Goal: Communication & Community: Answer question/provide support

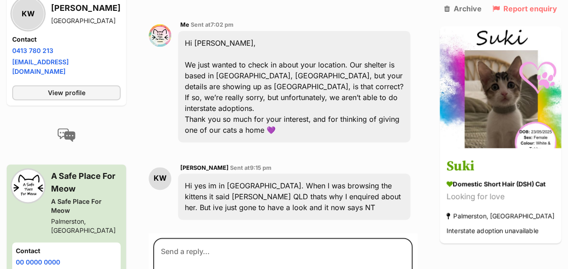
scroll to position [633, 0]
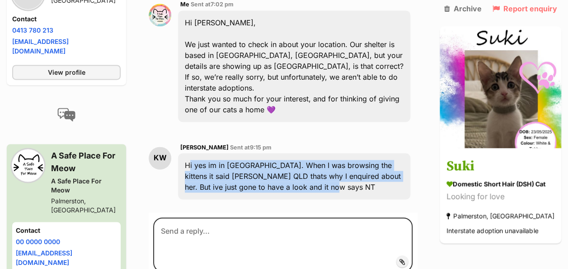
drag, startPoint x: 194, startPoint y: 142, endPoint x: 349, endPoint y: 166, distance: 157.0
click at [349, 166] on div "Hi yes im in [GEOGRAPHIC_DATA]. When I was browsing the kittens it said [PERSON…" at bounding box center [294, 176] width 232 height 46
drag, startPoint x: 349, startPoint y: 166, endPoint x: 283, endPoint y: 155, distance: 66.2
copy div "Hi yes im in [GEOGRAPHIC_DATA]. When I was browsing the kittens it said [PERSON…"
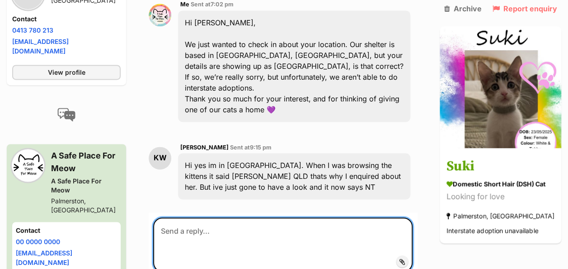
click at [217, 217] on textarea at bounding box center [283, 244] width 260 height 54
paste textarea "Oh wow, I had no idea there was a Palmerston in QLD too — that explains the mix…"
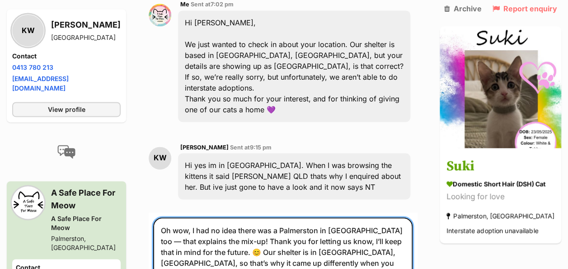
scroll to position [641, 0]
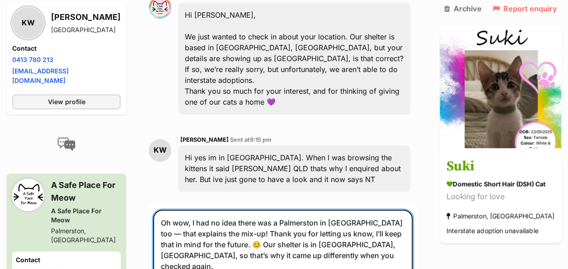
click at [201, 209] on textarea "Oh wow, I had no idea there was a Palmerston in QLD too — that explains the mix…" at bounding box center [283, 254] width 260 height 91
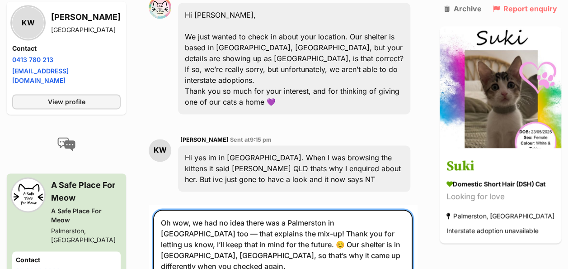
click at [380, 209] on textarea "Oh wow, we had no idea there was a Palmerston in QLD too — that explains the mi…" at bounding box center [283, 254] width 260 height 91
drag, startPoint x: 345, startPoint y: 209, endPoint x: 354, endPoint y: 210, distance: 8.2
click at [354, 210] on textarea "Oh wow, we had no idea there was a Palmerston in QLD too, that explains the mix…" at bounding box center [283, 254] width 260 height 91
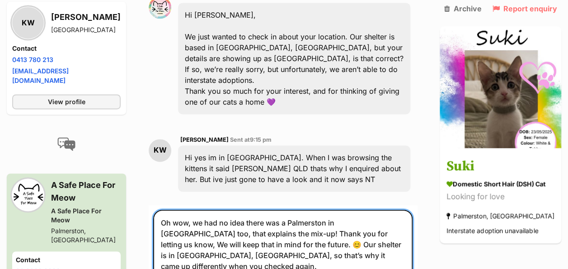
drag, startPoint x: 257, startPoint y: 220, endPoint x: 357, endPoint y: 231, distance: 100.6
click at [357, 231] on textarea "Oh wow, we had no idea there was a Palmerston in QLD too, that explains the mix…" at bounding box center [283, 254] width 260 height 91
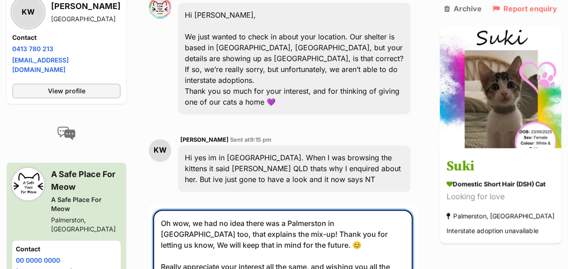
click at [167, 243] on textarea "Oh wow, we had no idea there was a Palmerston in QLD too, that explains the mix…" at bounding box center [283, 249] width 260 height 80
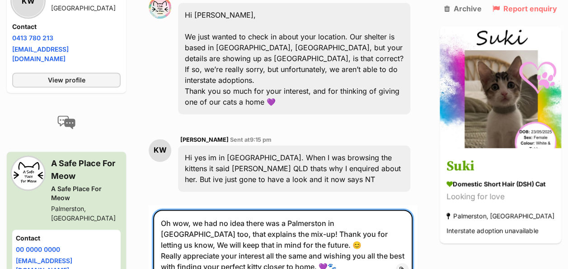
scroll to position [731, 0]
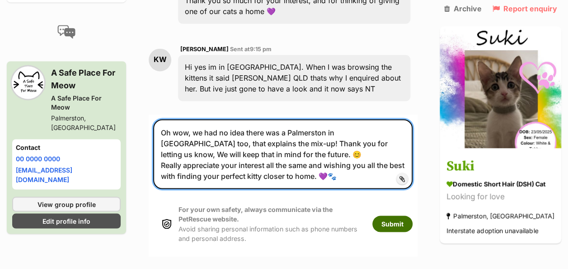
type textarea "Oh wow, we had no idea there was a Palmerston in QLD too, that explains the mix…"
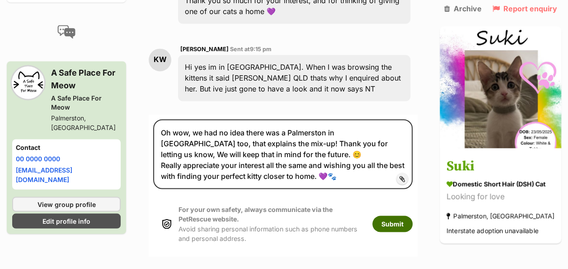
click at [406, 215] on button "Submit" at bounding box center [393, 223] width 40 height 16
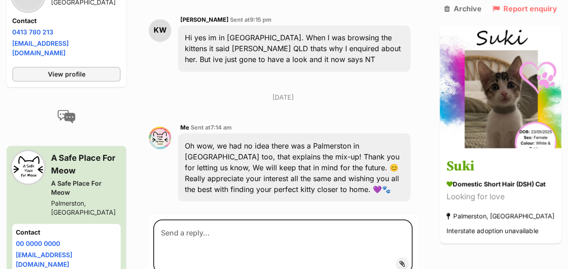
scroll to position [764, 0]
